Goal: Navigation & Orientation: Find specific page/section

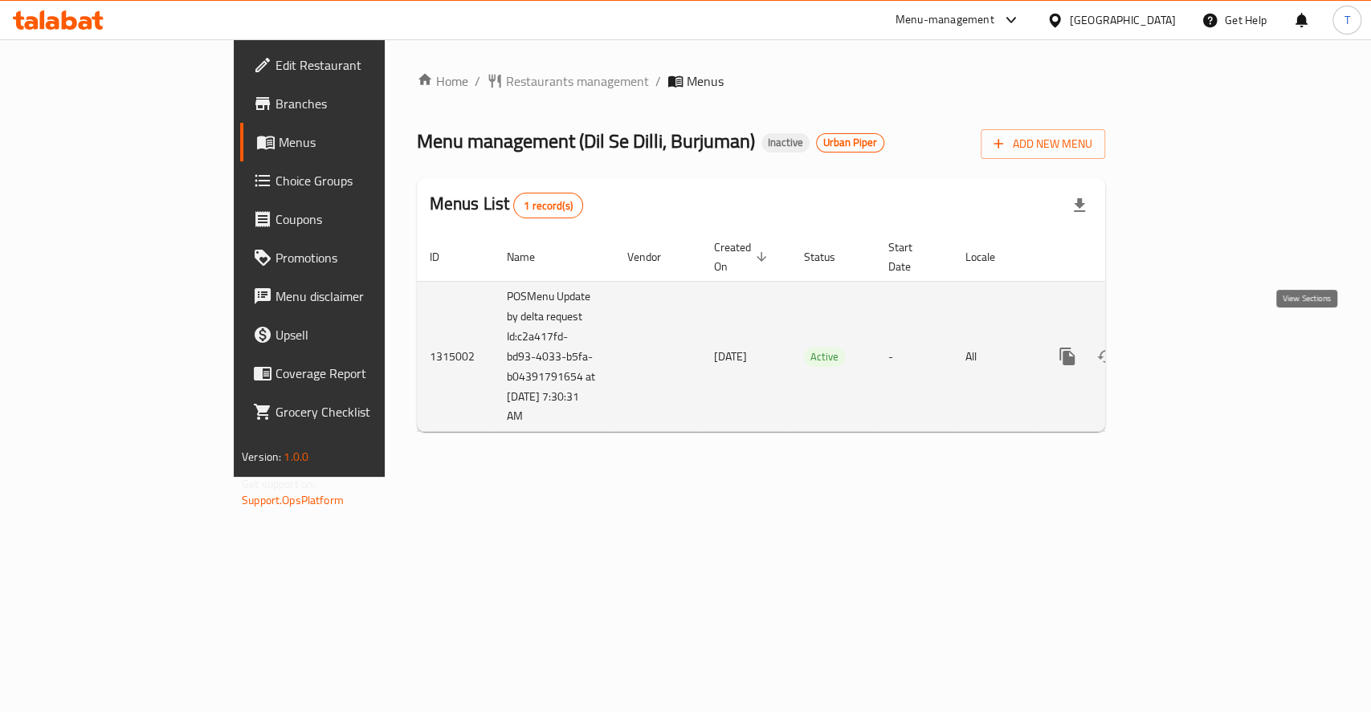
click at [1193, 347] on icon "enhanced table" at bounding box center [1183, 356] width 19 height 19
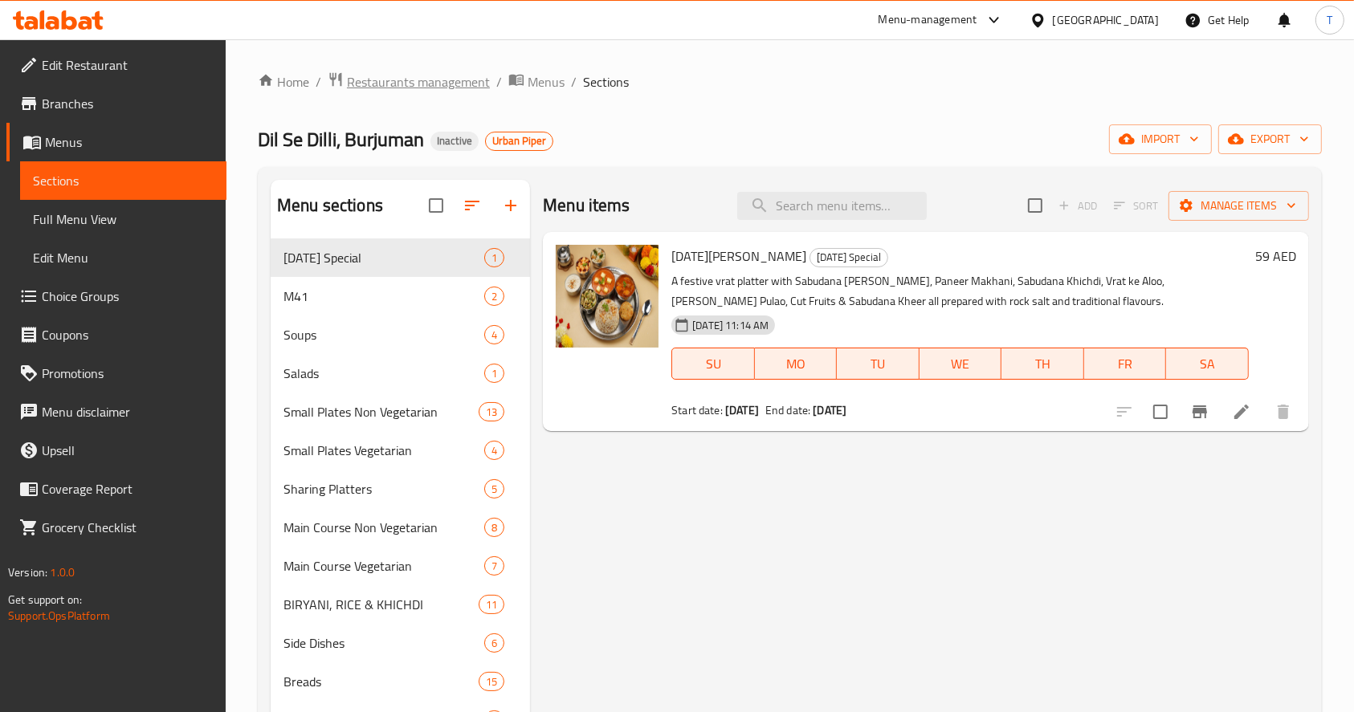
click at [397, 76] on span "Restaurants management" at bounding box center [418, 81] width 143 height 19
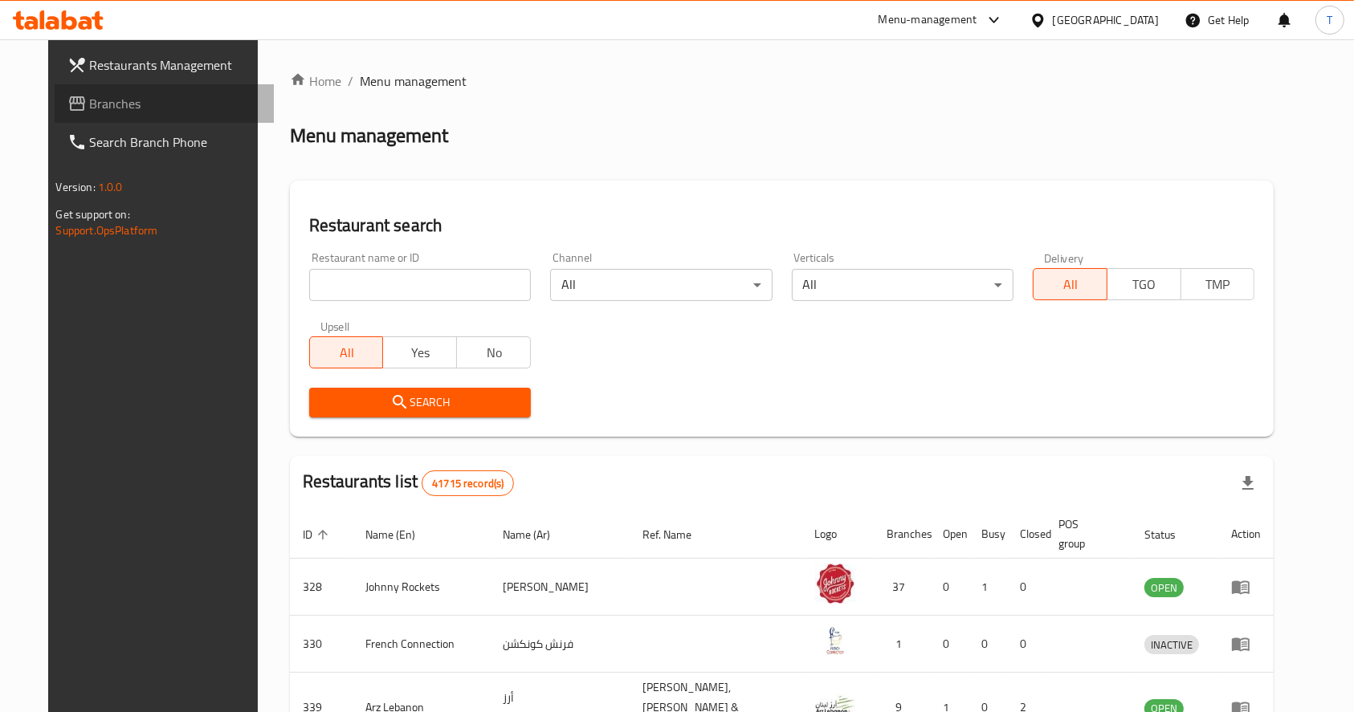
click at [90, 106] on span "Branches" at bounding box center [176, 103] width 172 height 19
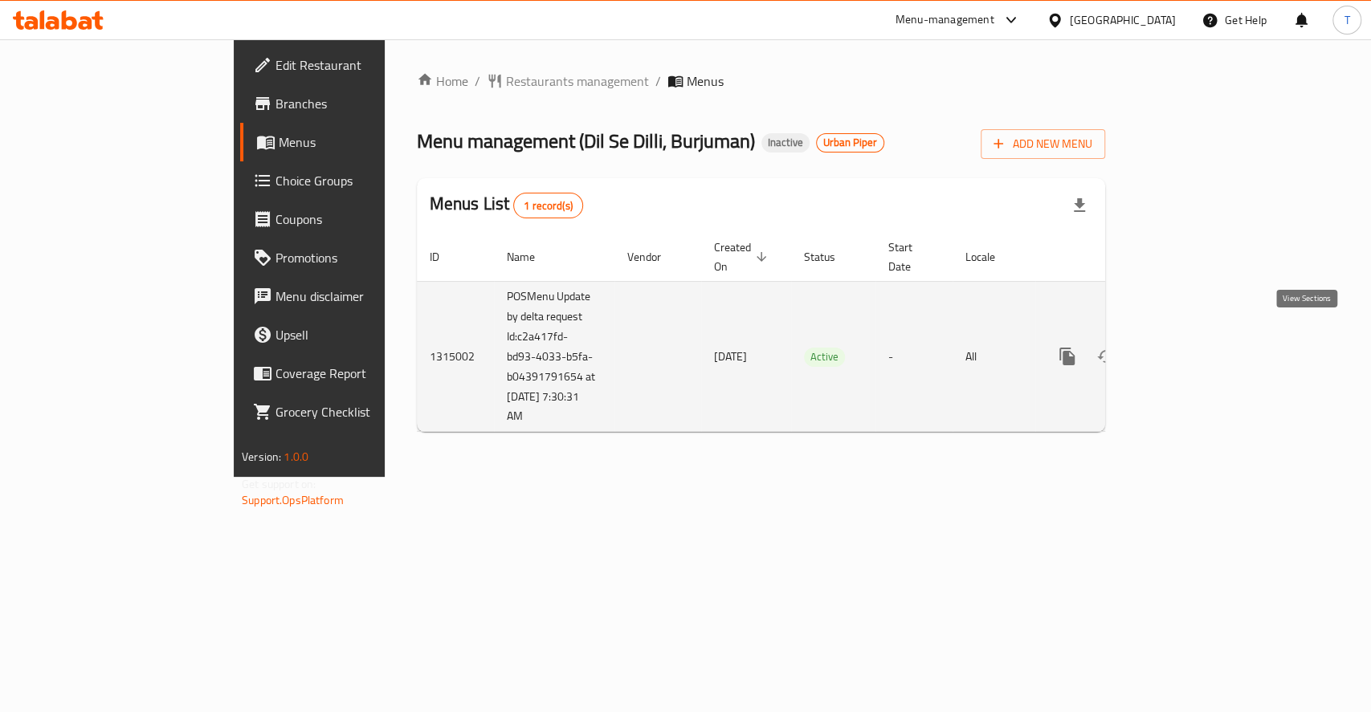
click at [1202, 337] on link "enhanced table" at bounding box center [1183, 356] width 39 height 39
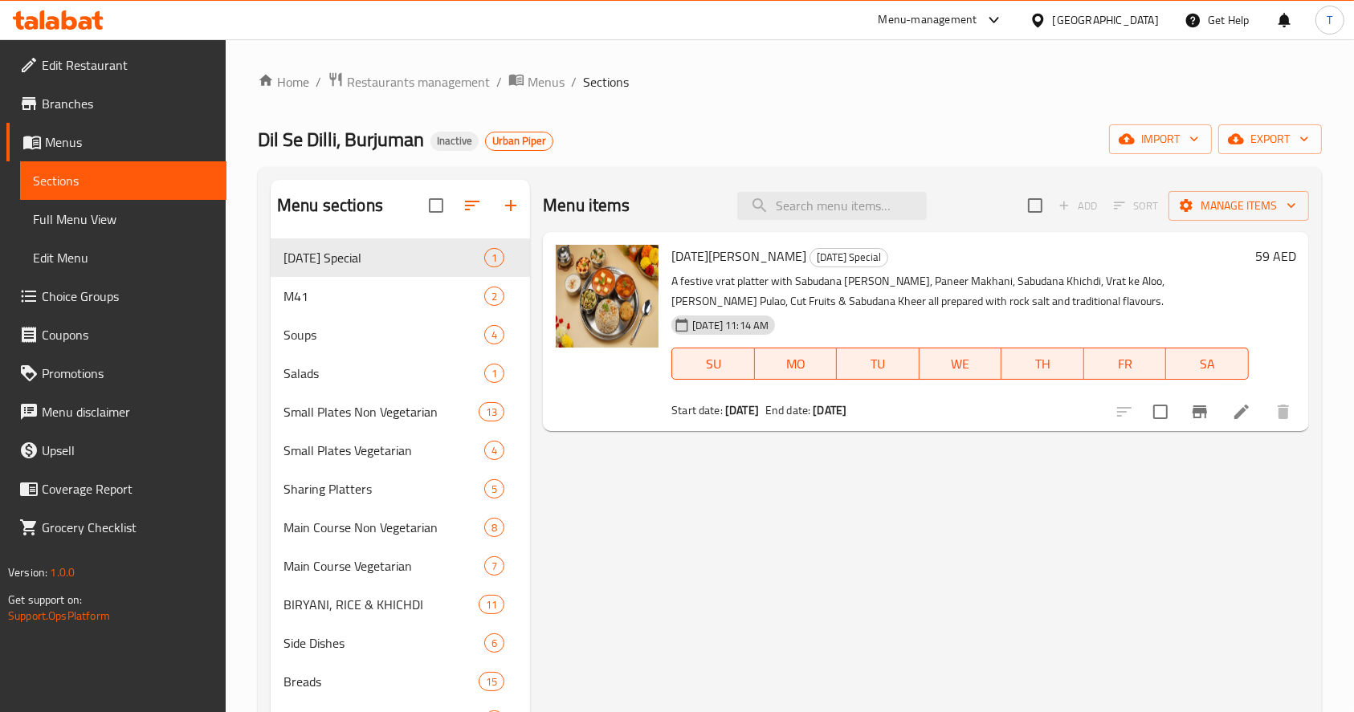
click at [77, 138] on span "Menus" at bounding box center [129, 142] width 169 height 19
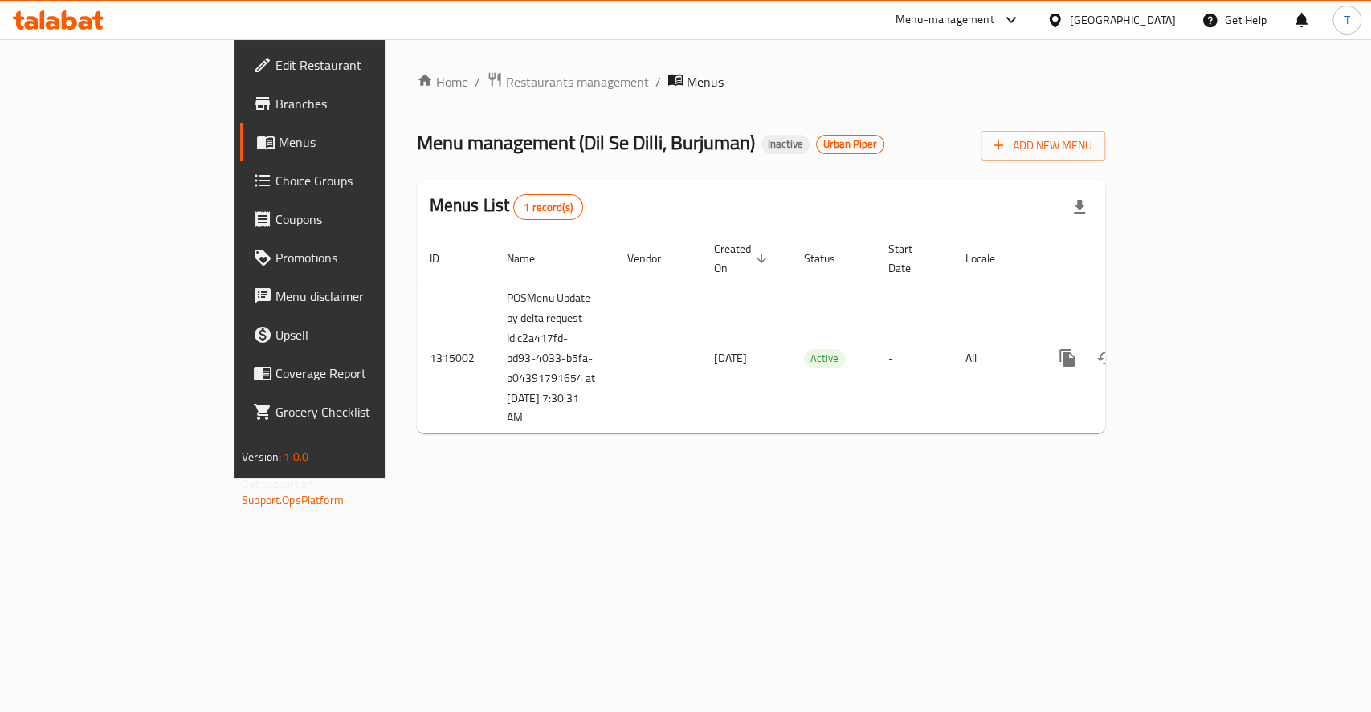
click at [276, 94] on span "Branches" at bounding box center [363, 103] width 174 height 19
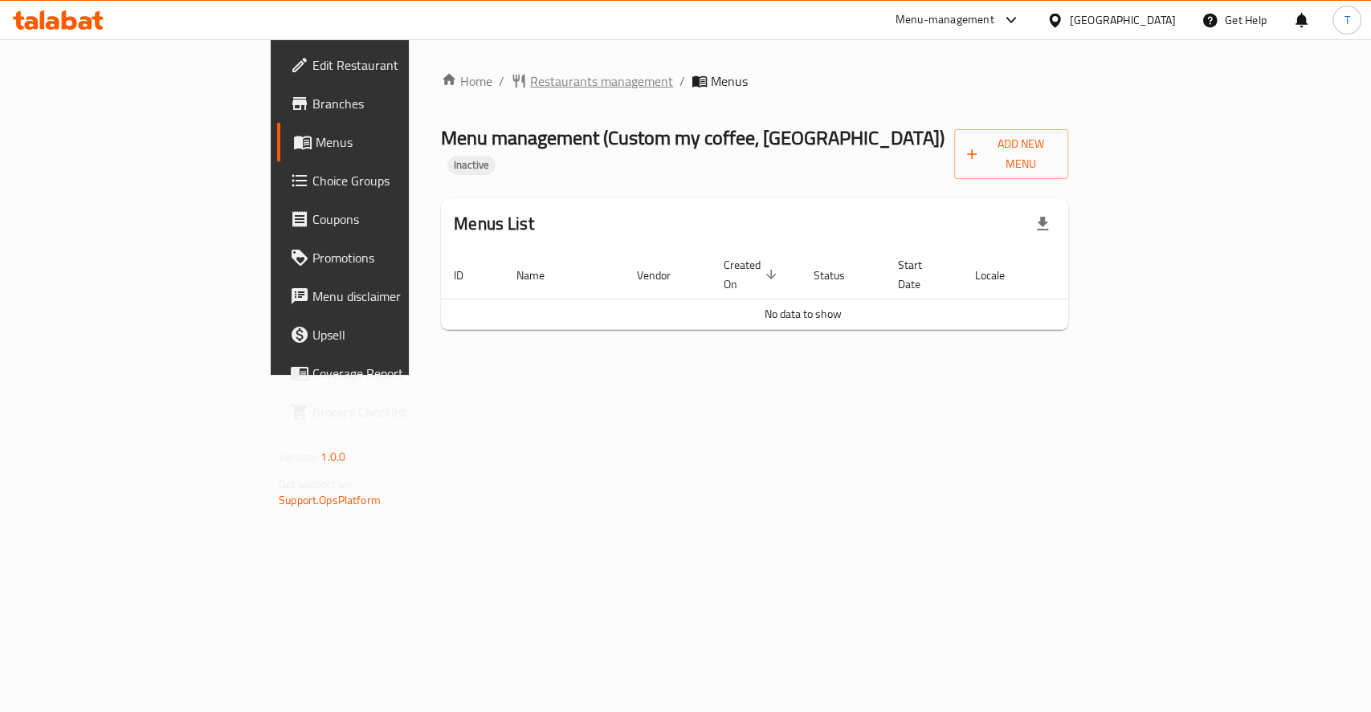
click at [530, 83] on span "Restaurants management" at bounding box center [601, 80] width 143 height 19
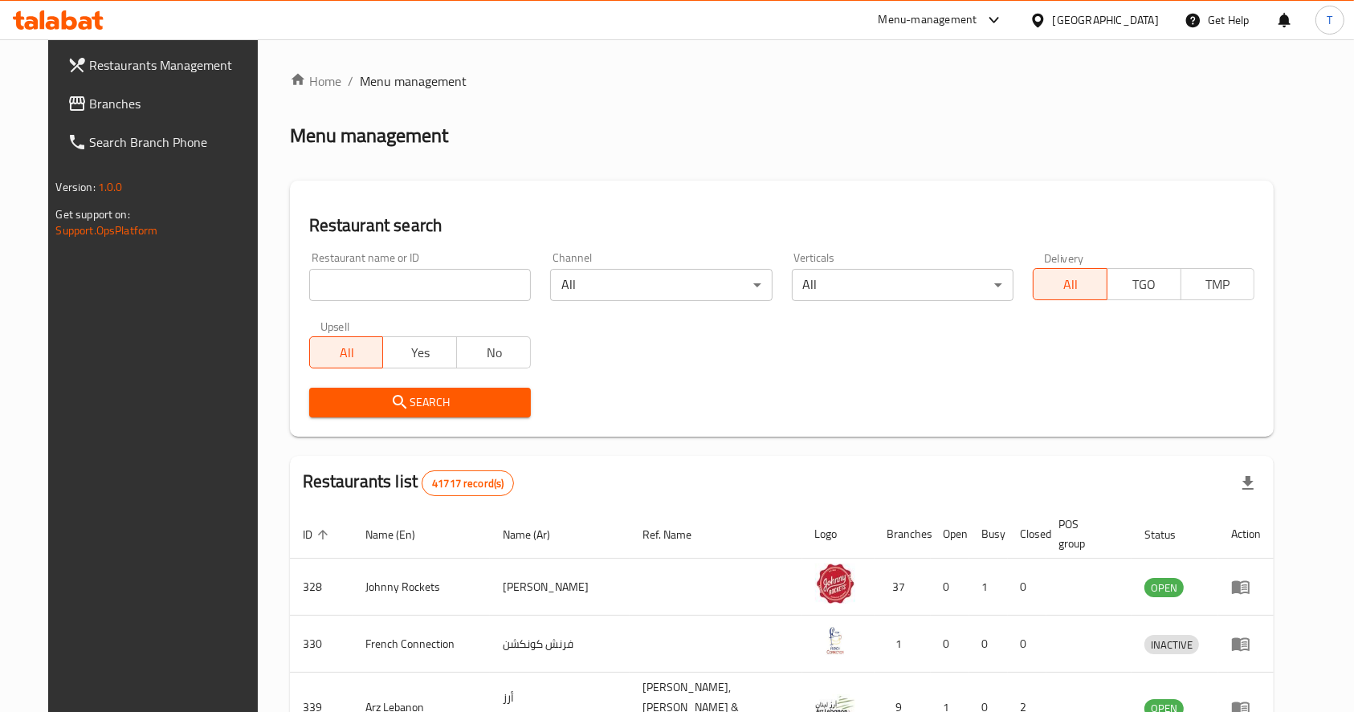
click at [90, 108] on span "Branches" at bounding box center [176, 103] width 172 height 19
